Goal: Navigation & Orientation: Find specific page/section

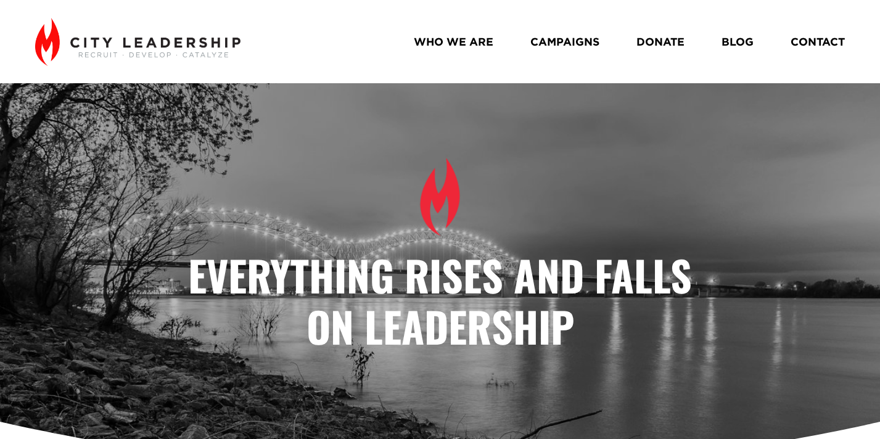
click at [474, 44] on link "WHO WE ARE" at bounding box center [454, 42] width 80 height 22
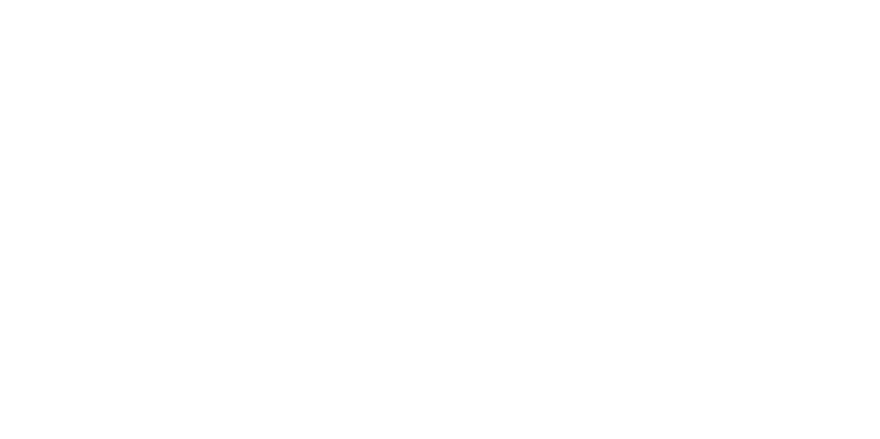
scroll to position [1141, 0]
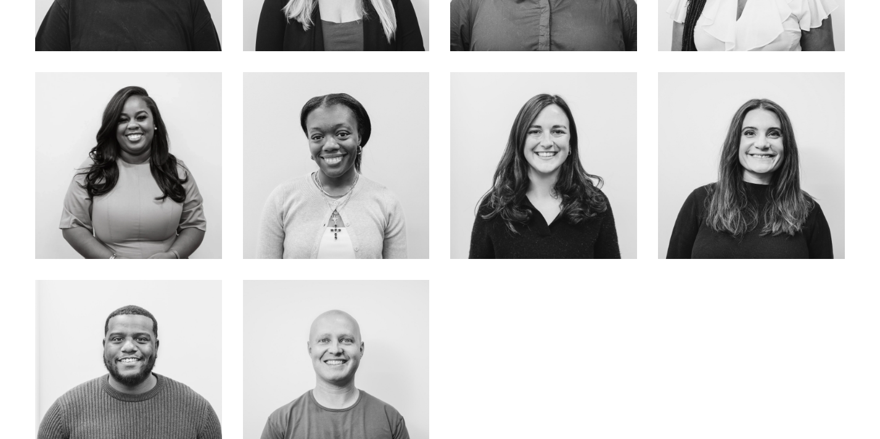
click at [175, 123] on div at bounding box center [128, 165] width 187 height 187
drag, startPoint x: 184, startPoint y: 122, endPoint x: 98, endPoint y: 120, distance: 86.4
click at [98, 120] on div at bounding box center [128, 165] width 187 height 187
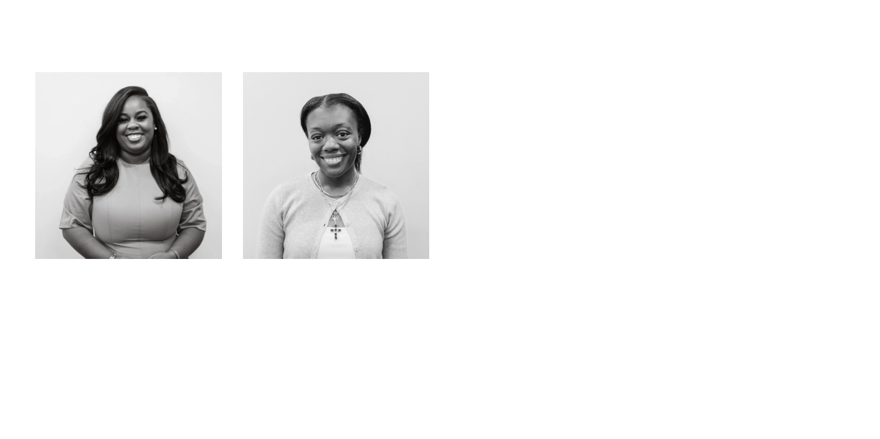
scroll to position [1141, 0]
